Goal: Information Seeking & Learning: Learn about a topic

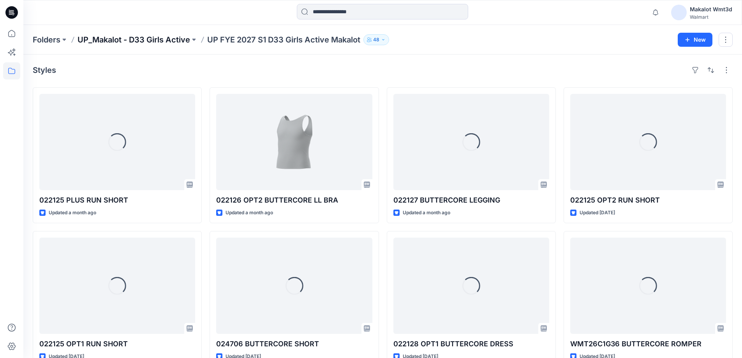
click at [153, 40] on p "UP_Makalot - D33 Girls Active" at bounding box center [133, 39] width 113 height 11
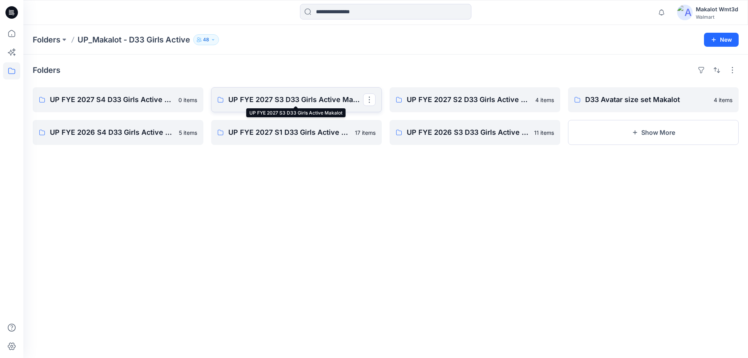
click at [286, 102] on p "UP FYE 2027 S3 D33 Girls Active Makalot" at bounding box center [295, 99] width 135 height 11
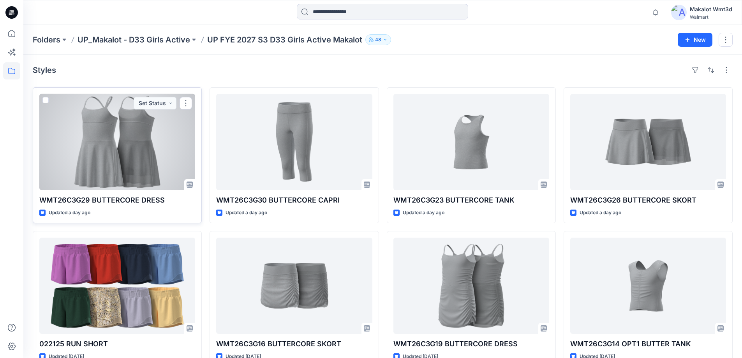
click at [170, 148] on div at bounding box center [117, 142] width 156 height 96
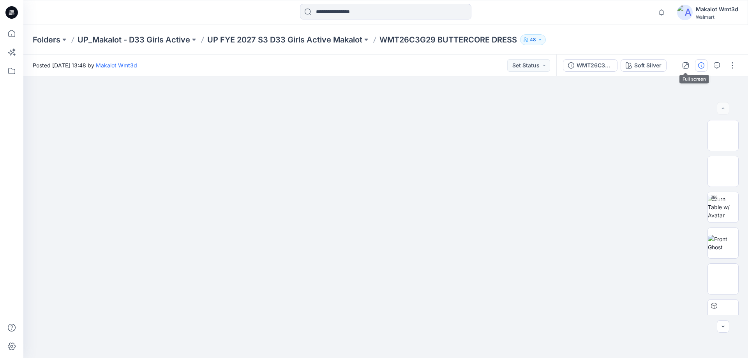
click at [698, 66] on icon "button" at bounding box center [701, 65] width 6 height 6
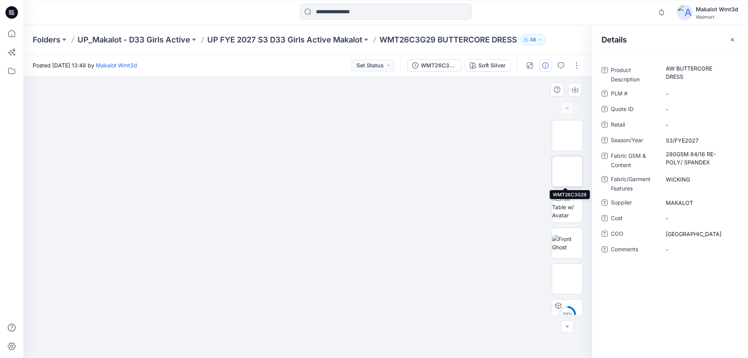
click at [567, 171] on img at bounding box center [567, 171] width 0 height 0
click at [567, 135] on img at bounding box center [567, 135] width 0 height 0
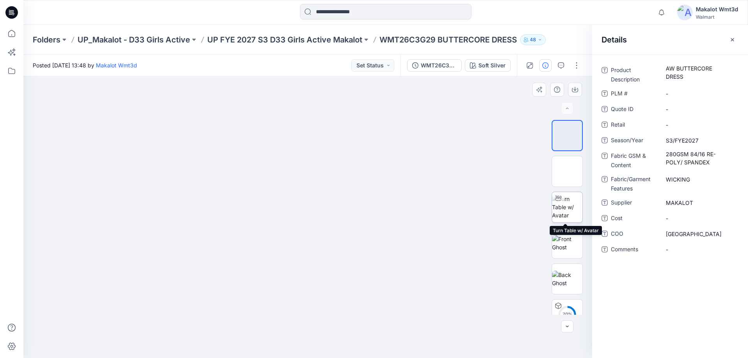
click at [570, 198] on img at bounding box center [567, 207] width 30 height 25
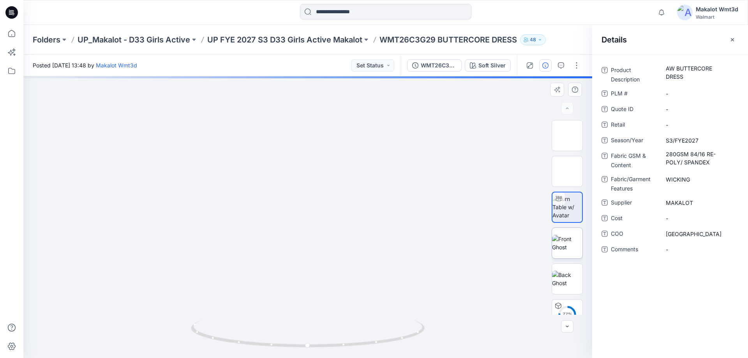
click at [571, 246] on img at bounding box center [567, 243] width 30 height 16
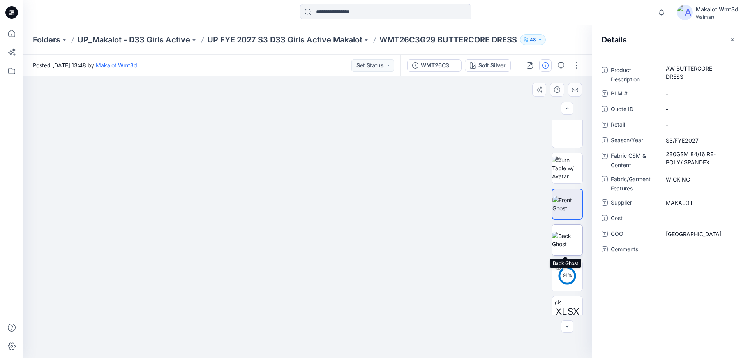
click at [572, 244] on img at bounding box center [567, 240] width 30 height 16
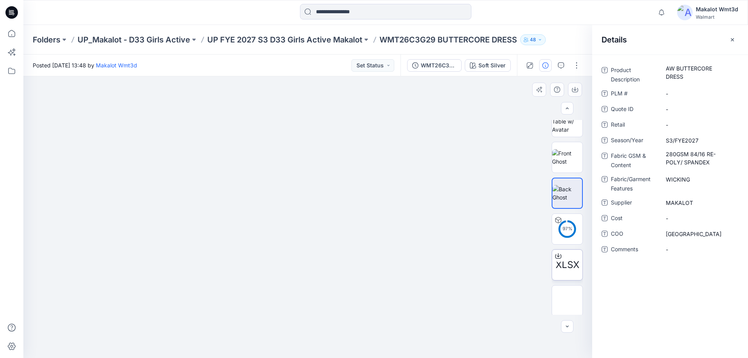
scroll to position [87, 0]
click at [567, 299] on img at bounding box center [567, 299] width 0 height 0
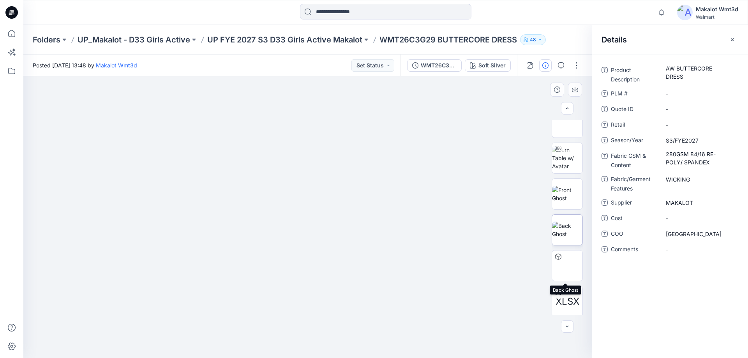
scroll to position [0, 0]
click at [340, 41] on p "UP FYE 2027 S3 D33 Girls Active Makalot" at bounding box center [284, 39] width 155 height 11
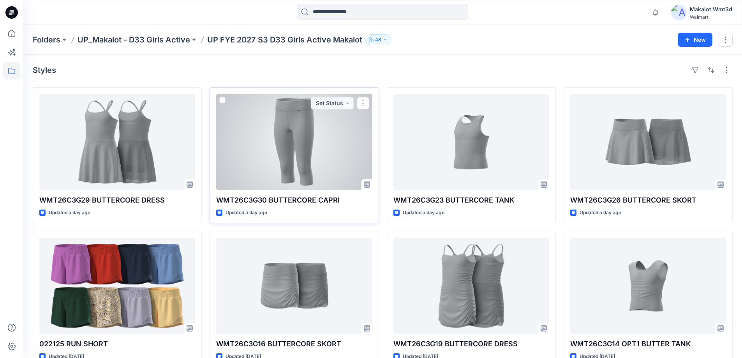
click at [267, 134] on div at bounding box center [294, 142] width 156 height 96
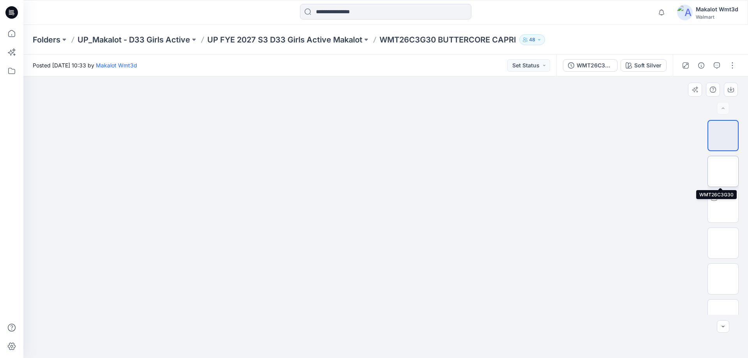
click at [723, 171] on img at bounding box center [723, 171] width 0 height 0
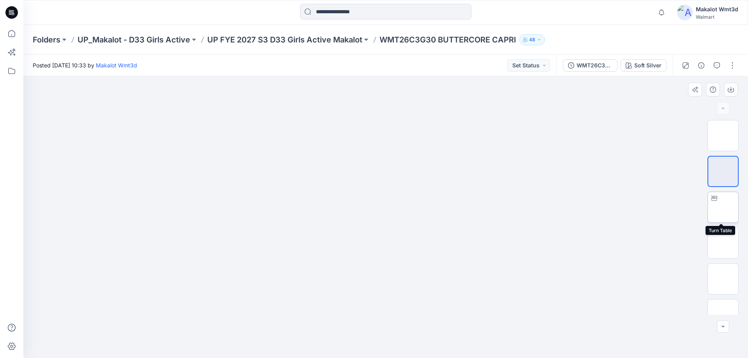
click at [723, 207] on img at bounding box center [723, 207] width 0 height 0
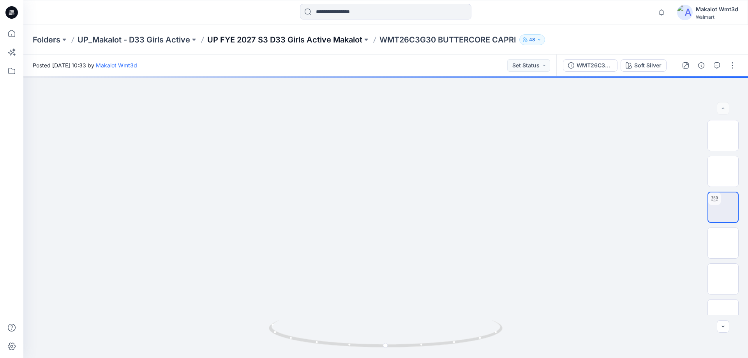
click at [332, 40] on p "UP FYE 2027 S3 D33 Girls Active Makalot" at bounding box center [284, 39] width 155 height 11
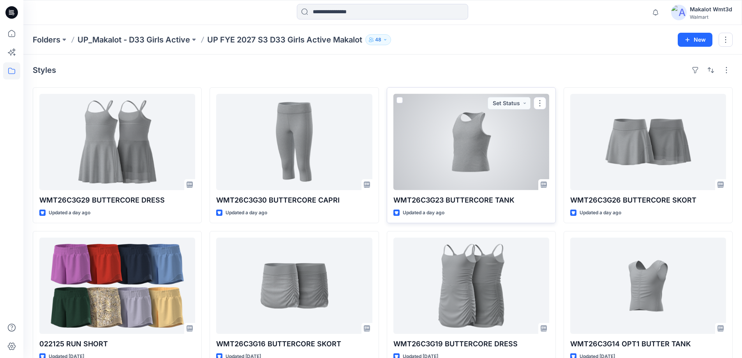
click at [517, 143] on div at bounding box center [471, 142] width 156 height 96
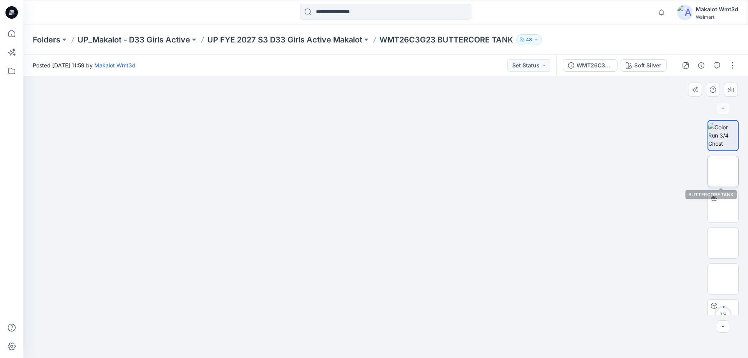
click at [723, 171] on img at bounding box center [723, 171] width 0 height 0
click at [325, 46] on div "Folders UP_Makalot - D33 Girls Active UP FYE 2027 S3 D33 Girls Active Makalot W…" at bounding box center [385, 40] width 724 height 30
click at [325, 42] on p "UP FYE 2027 S3 D33 Girls Active Makalot" at bounding box center [284, 39] width 155 height 11
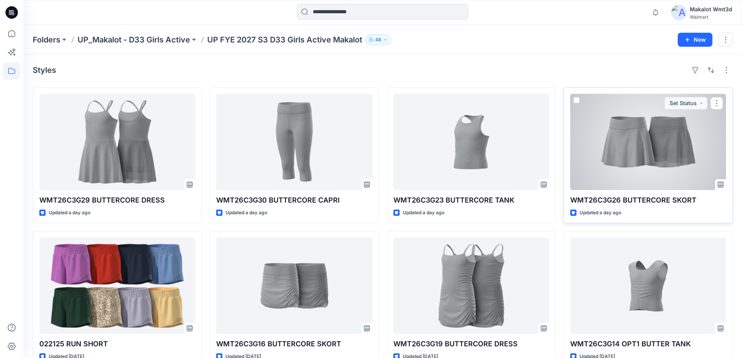
click at [611, 159] on div at bounding box center [648, 142] width 156 height 96
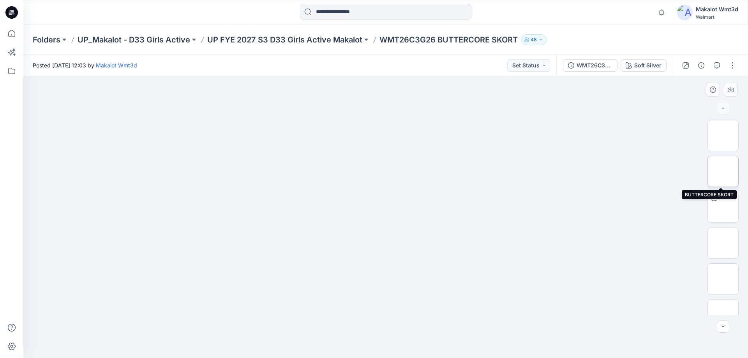
click at [723, 171] on img at bounding box center [723, 171] width 0 height 0
